Goal: Transaction & Acquisition: Obtain resource

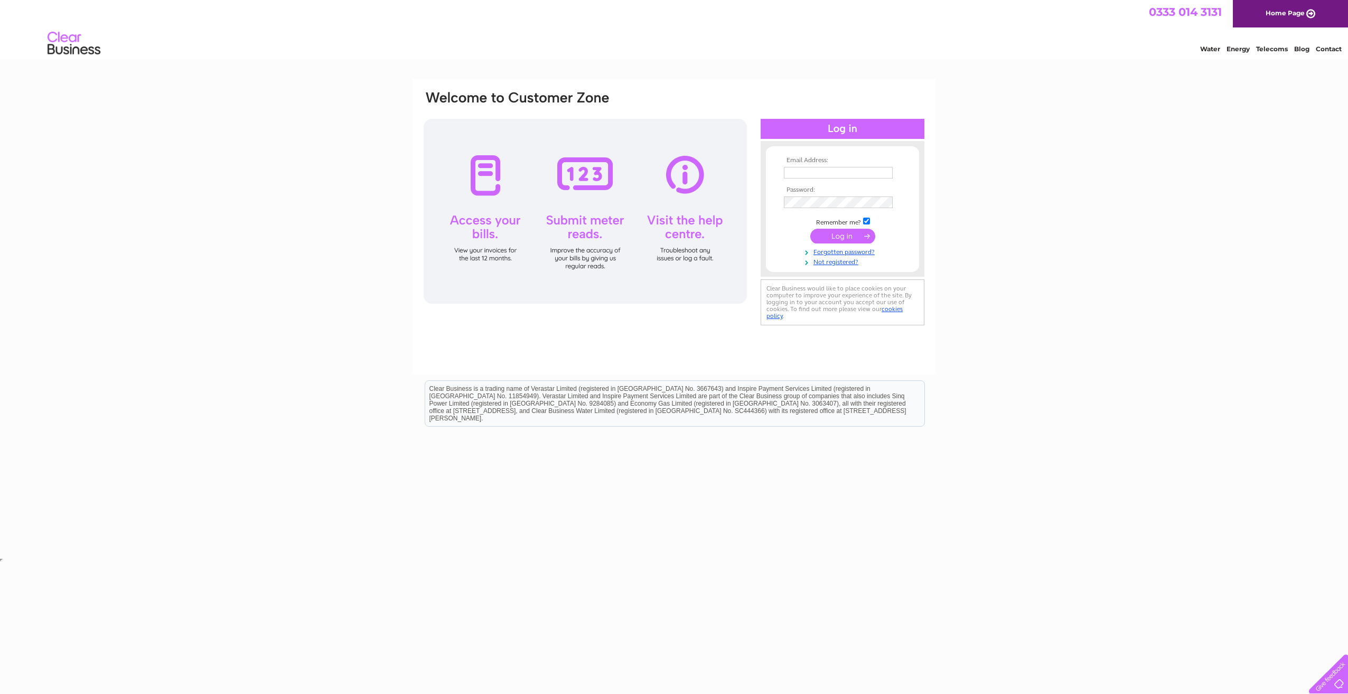
click at [810, 172] on input "text" at bounding box center [838, 173] width 109 height 12
click at [1048, 127] on div "Email Address: Password:" at bounding box center [674, 317] width 1348 height 476
click at [861, 169] on input "text" at bounding box center [839, 173] width 110 height 13
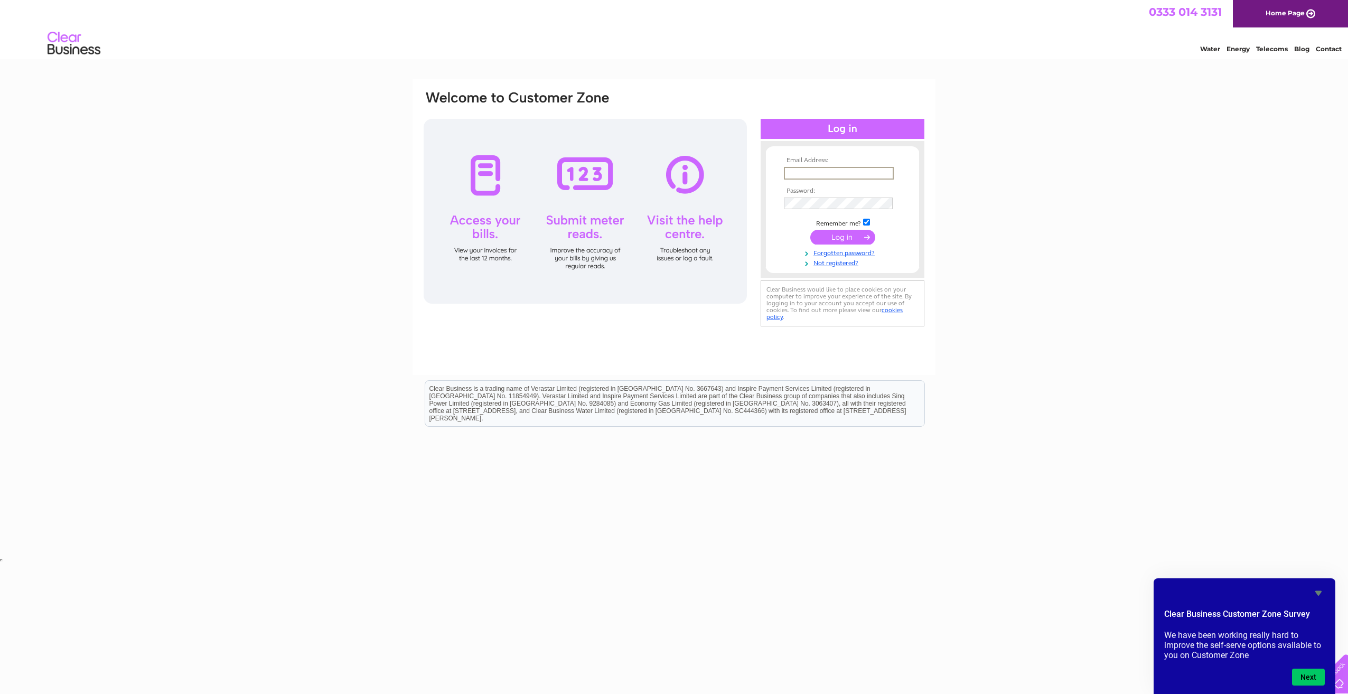
click at [856, 173] on input "text" at bounding box center [839, 173] width 110 height 13
type input "ken@bashfordandco.co.uk"
click at [810, 230] on input "submit" at bounding box center [842, 237] width 65 height 15
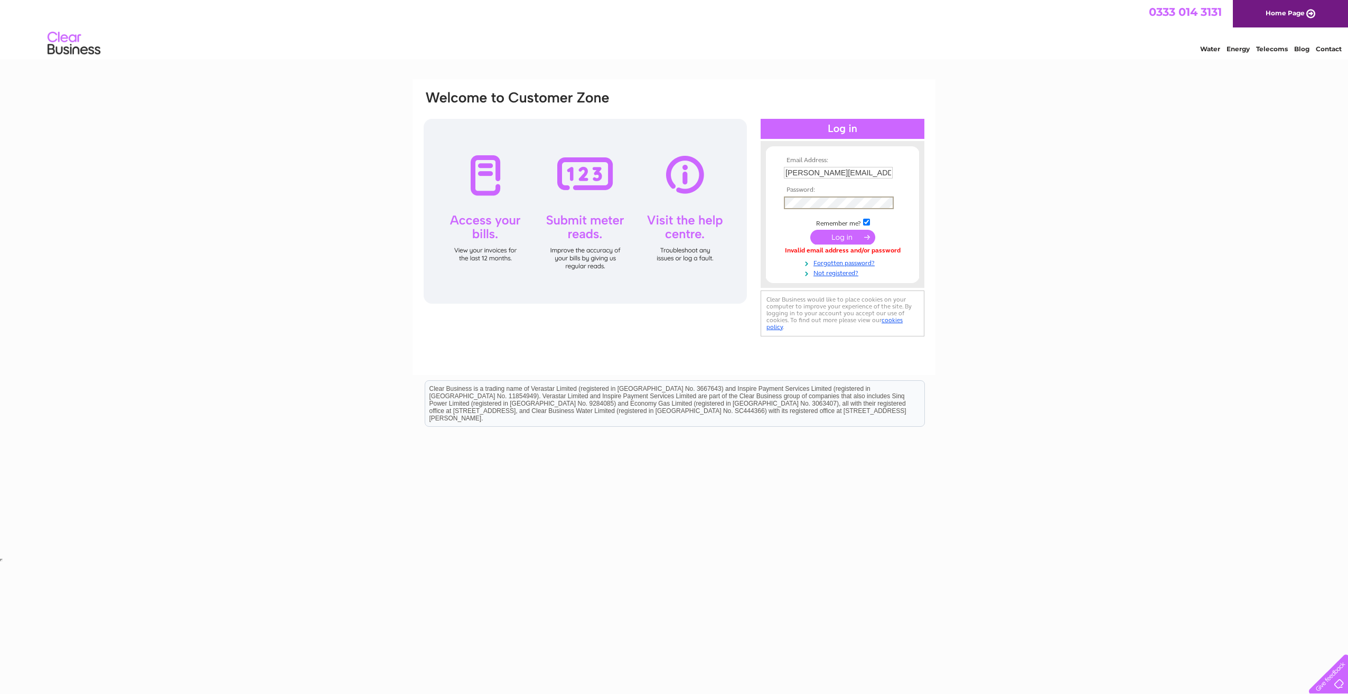
click at [810, 230] on input "submit" at bounding box center [842, 237] width 65 height 15
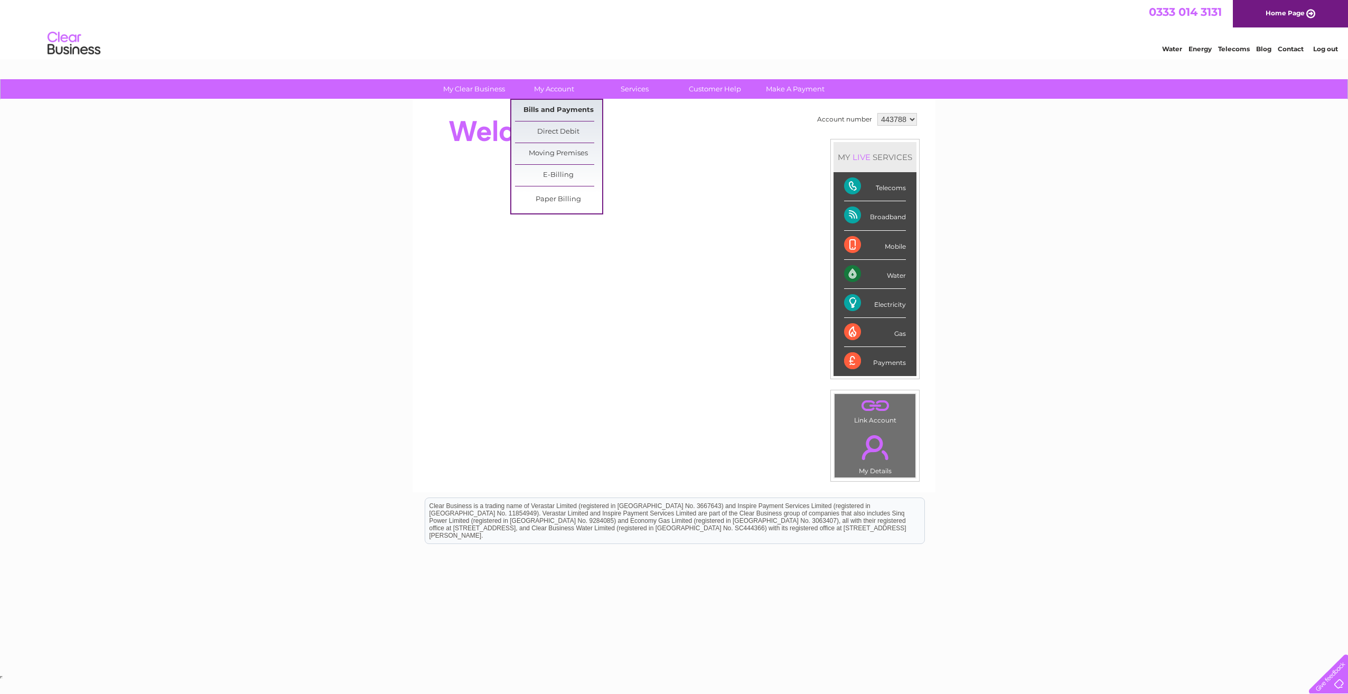
click at [568, 110] on link "Bills and Payments" at bounding box center [558, 110] width 87 height 21
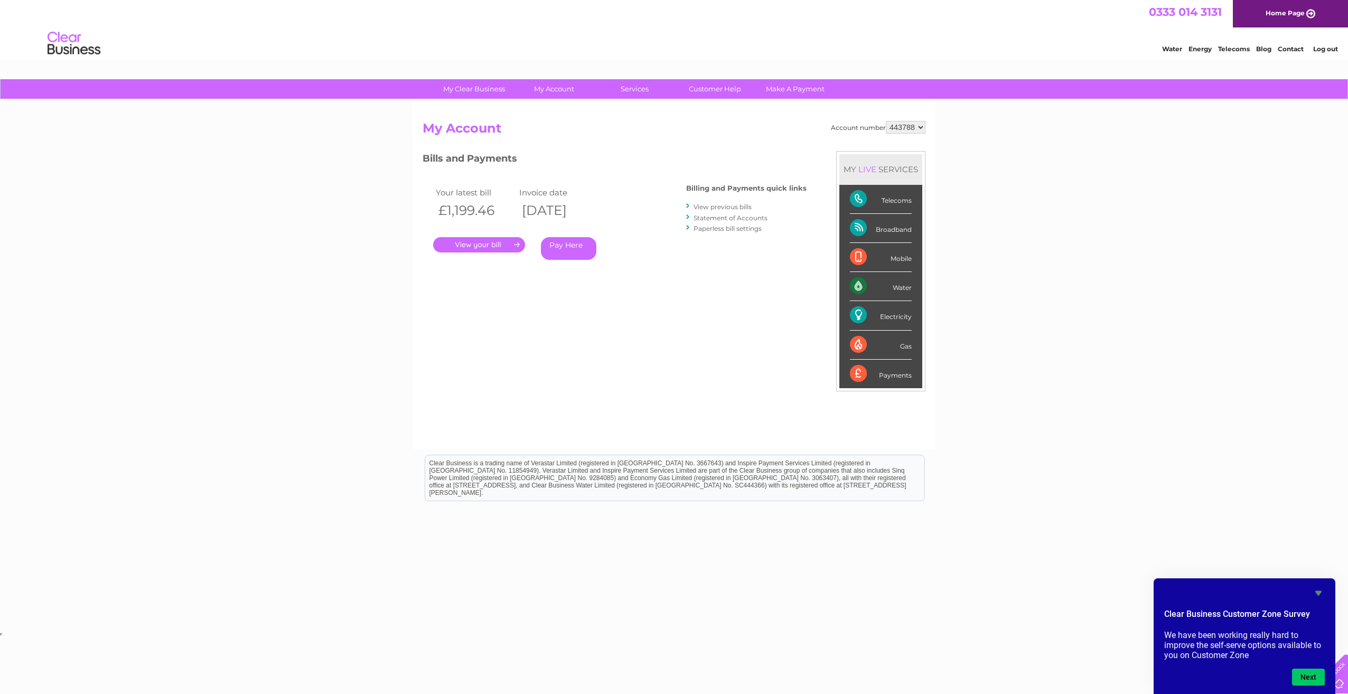
click at [736, 206] on link "View previous bills" at bounding box center [723, 207] width 58 height 8
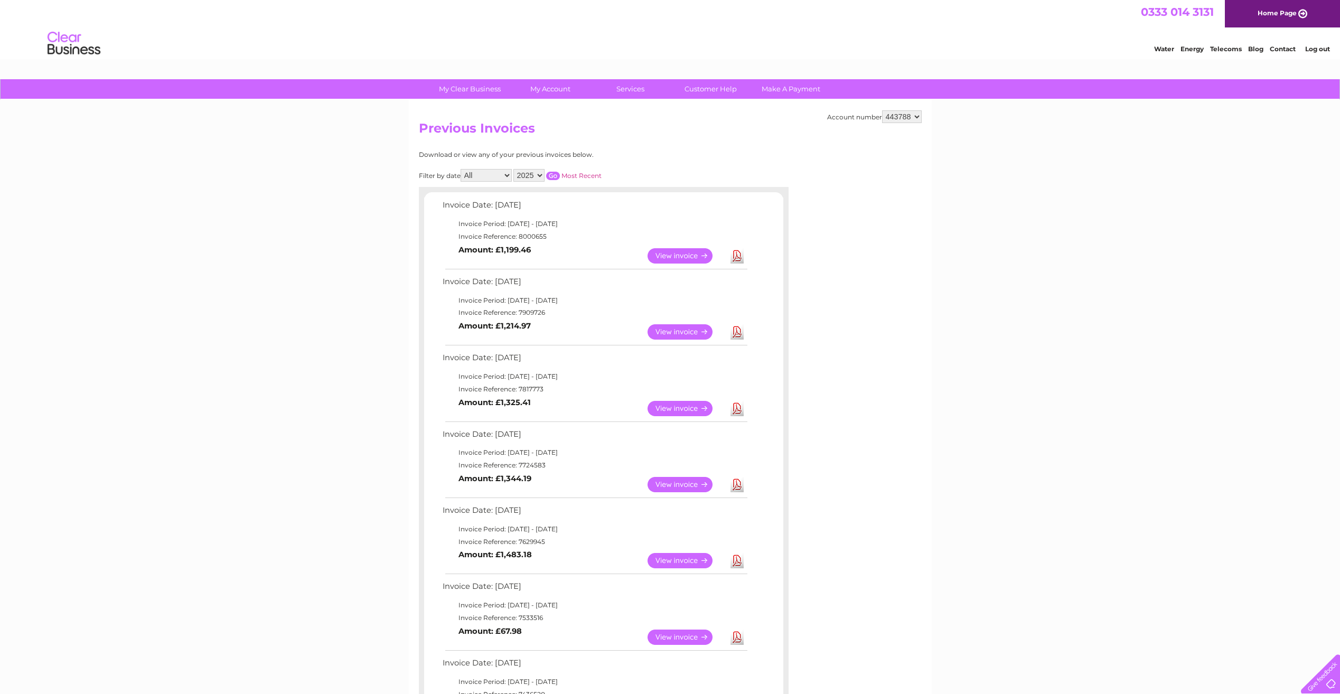
click at [742, 332] on link "Download" at bounding box center [737, 331] width 13 height 15
click at [737, 408] on link "Download" at bounding box center [737, 408] width 13 height 15
